Goal: Navigation & Orientation: Find specific page/section

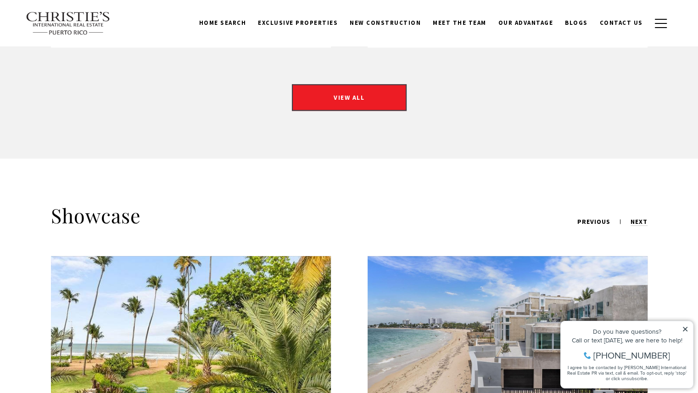
scroll to position [955, 0]
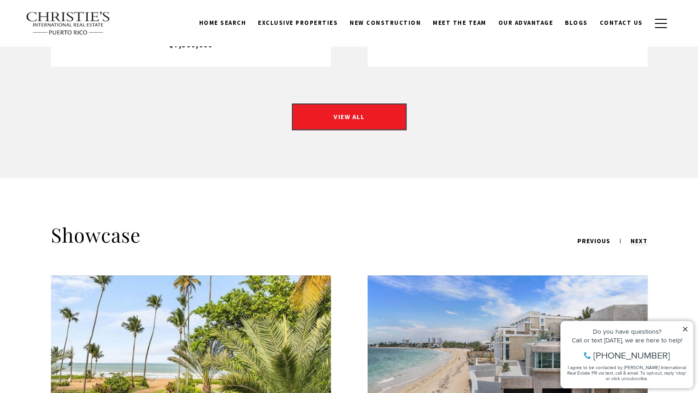
drag, startPoint x: 703, startPoint y: 23, endPoint x: 704, endPoint y: 132, distance: 109.3
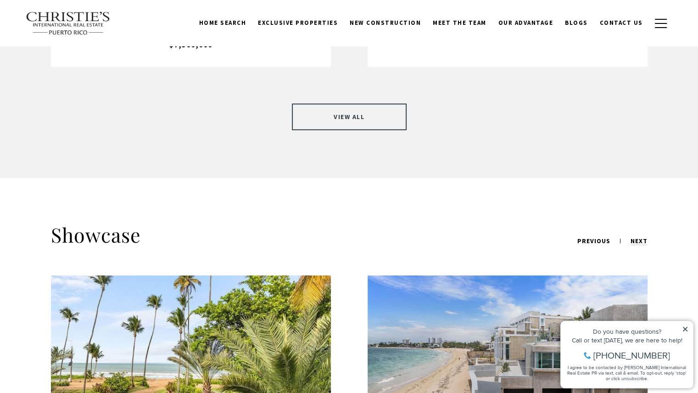
click at [367, 105] on link "VIEW ALL" at bounding box center [349, 116] width 115 height 27
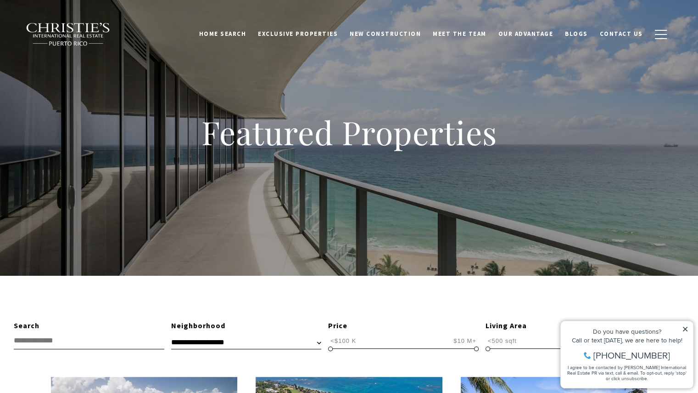
drag, startPoint x: 702, startPoint y: 26, endPoint x: 685, endPoint y: 7, distance: 25.7
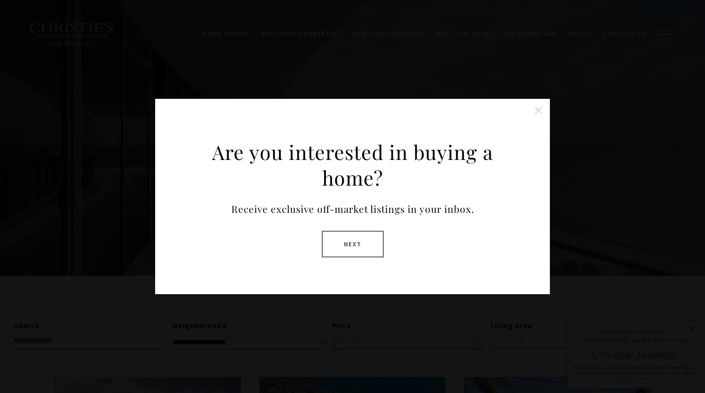
click at [539, 108] on button "Close this option" at bounding box center [538, 110] width 18 height 18
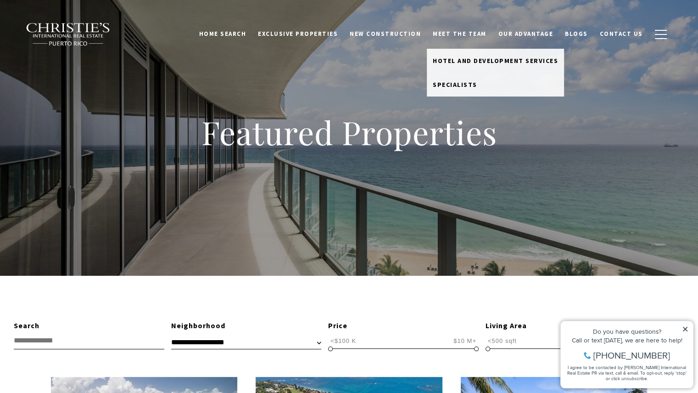
click at [471, 34] on link "Meet the Team" at bounding box center [460, 33] width 66 height 17
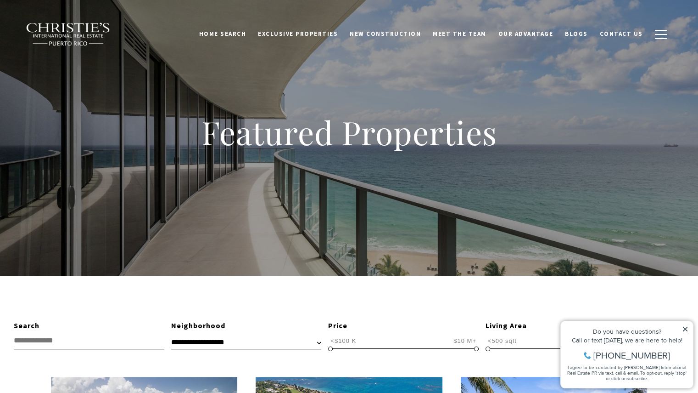
click at [466, 31] on link "Meet the Team" at bounding box center [460, 33] width 66 height 17
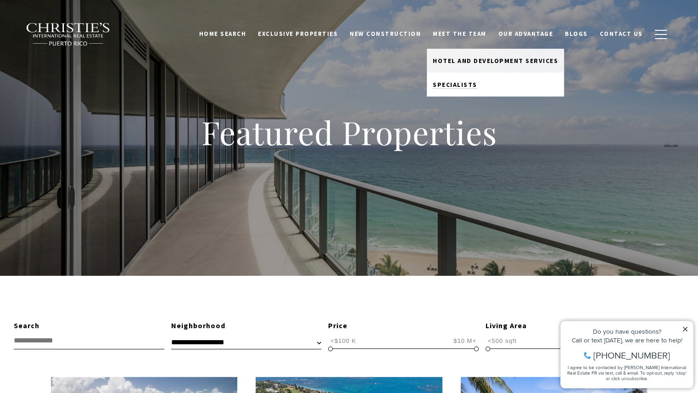
click at [462, 81] on span "Specialists" at bounding box center [455, 84] width 45 height 8
